Goal: Entertainment & Leisure: Consume media (video, audio)

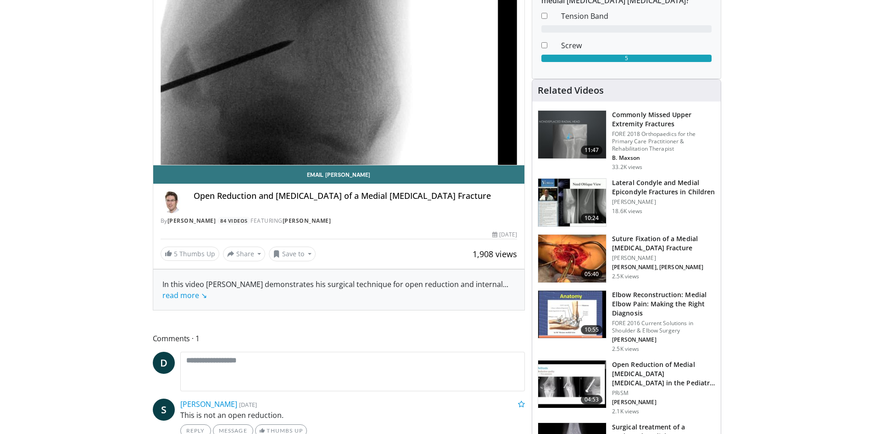
scroll to position [138, 0]
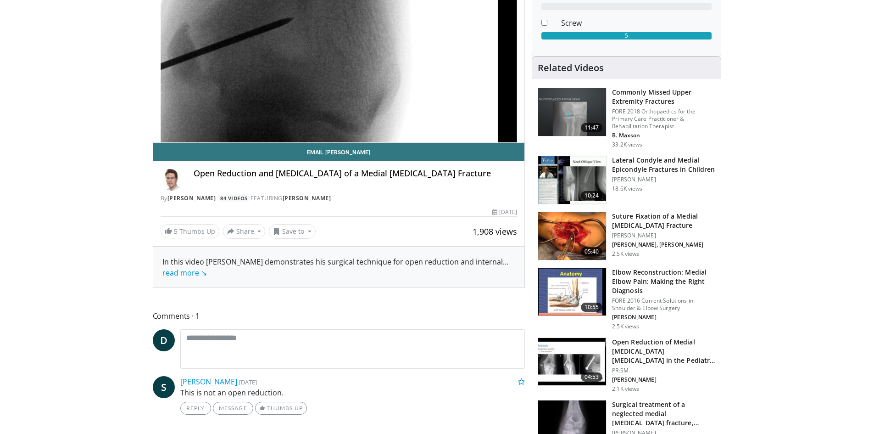
click at [555, 353] on img at bounding box center [572, 362] width 68 height 48
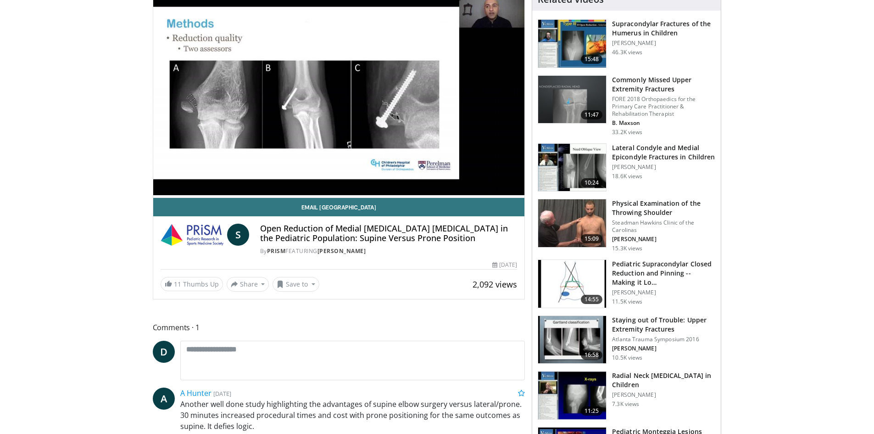
scroll to position [46, 0]
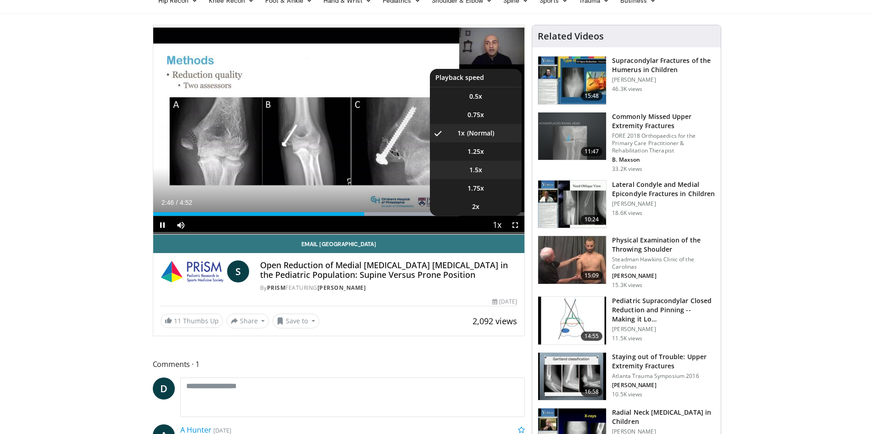
click at [487, 172] on li "1.5x" at bounding box center [476, 170] width 92 height 18
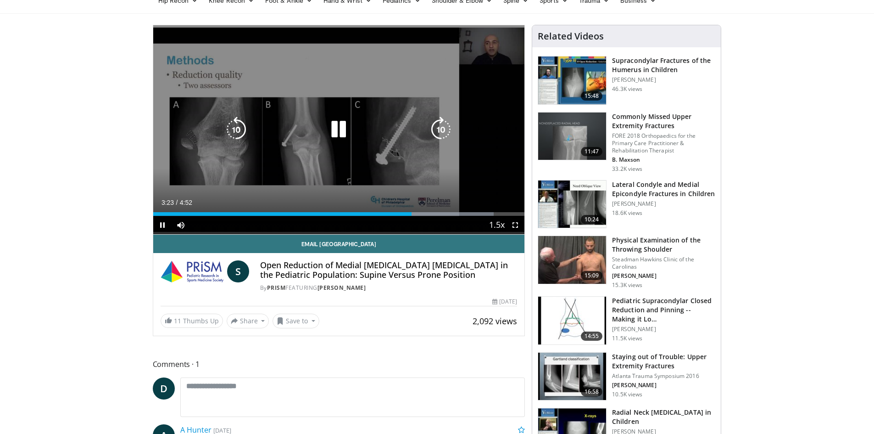
click at [329, 141] on icon "Video Player" at bounding box center [339, 130] width 26 height 26
